Goal: Understand process/instructions: Learn how to perform a task or action

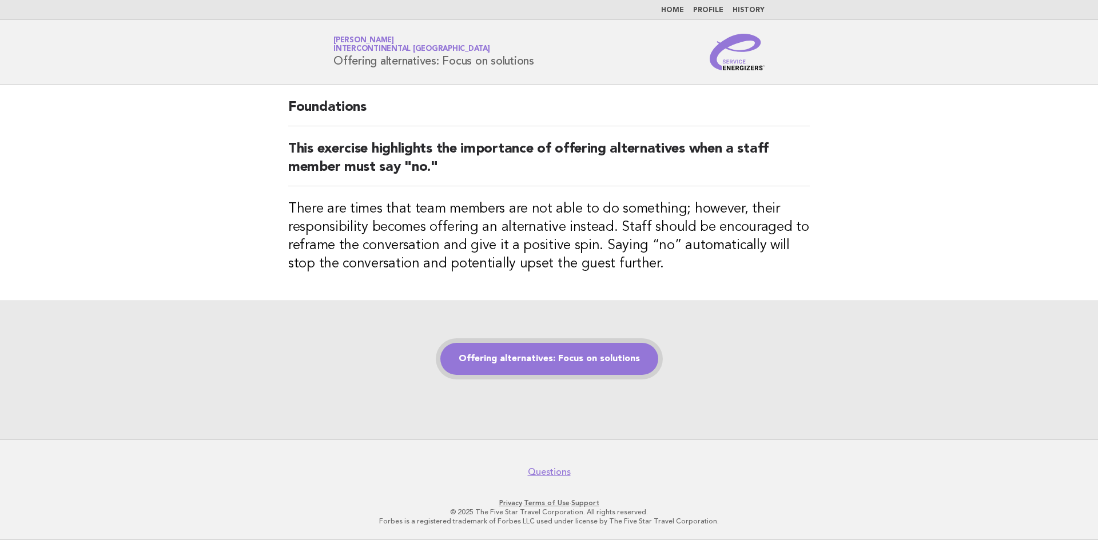
click at [528, 363] on link "Offering alternatives: Focus on solutions" at bounding box center [549, 359] width 218 height 32
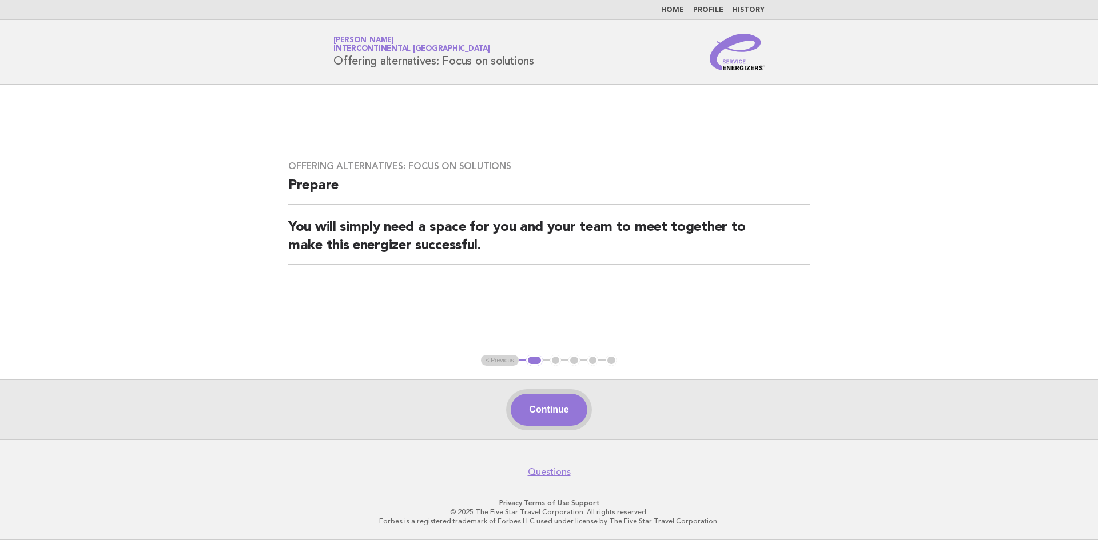
click at [523, 404] on button "Continue" at bounding box center [549, 410] width 76 height 32
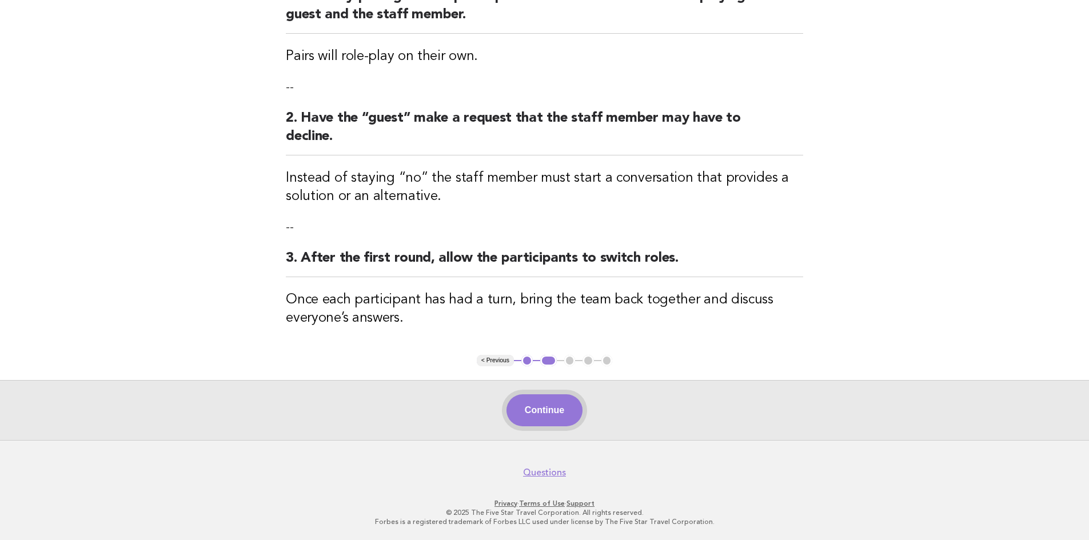
click at [542, 411] on button "Continue" at bounding box center [545, 411] width 76 height 32
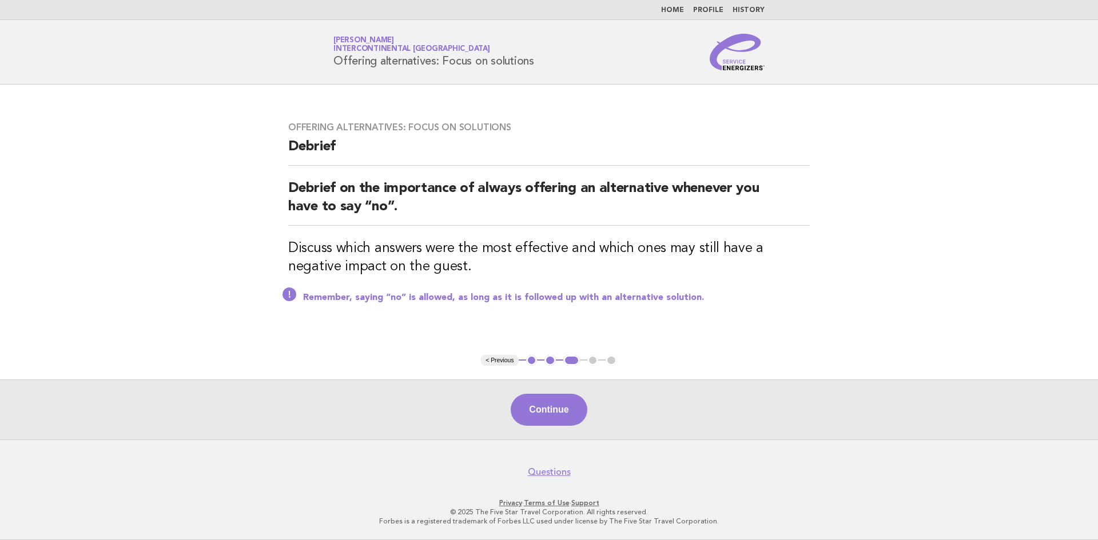
click at [542, 411] on button "Continue" at bounding box center [549, 410] width 76 height 32
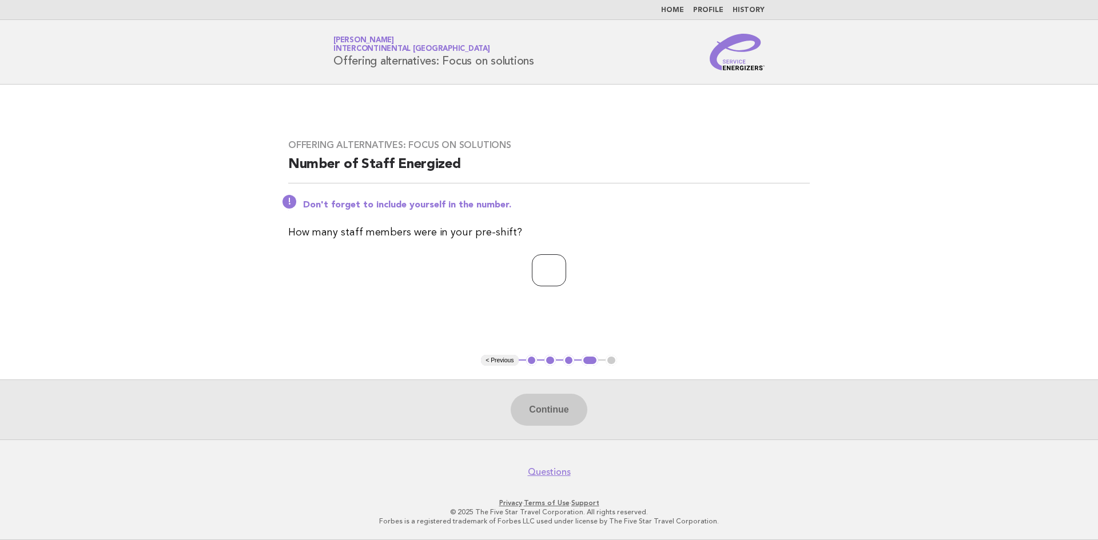
type input "*"
click at [566, 268] on input "*" at bounding box center [549, 270] width 34 height 32
click at [547, 408] on button "Continue" at bounding box center [549, 410] width 76 height 32
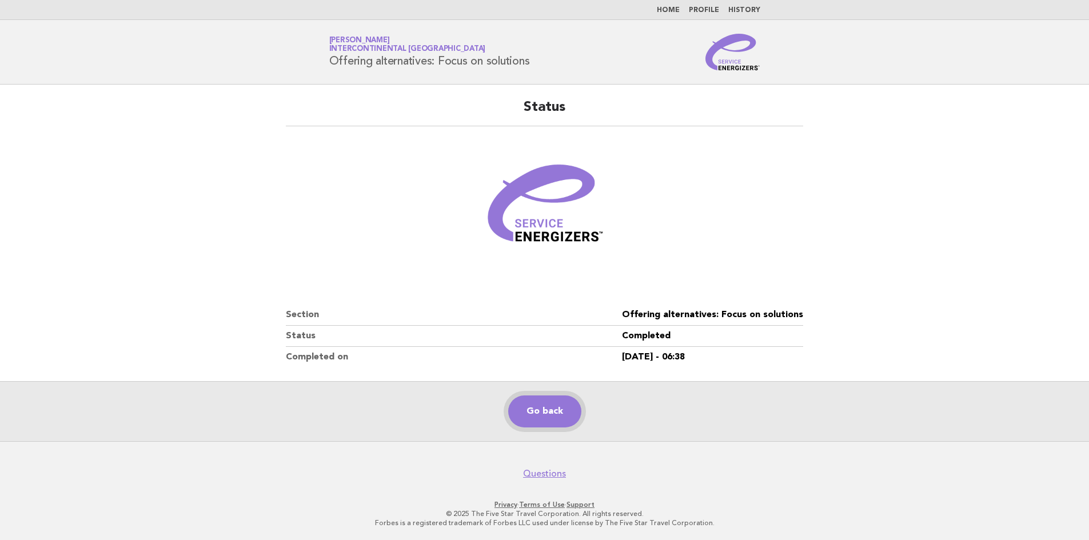
click at [542, 413] on link "Go back" at bounding box center [544, 412] width 73 height 32
